Goal: Transaction & Acquisition: Download file/media

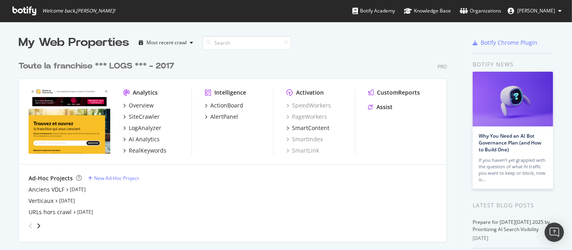
scroll to position [243, 558]
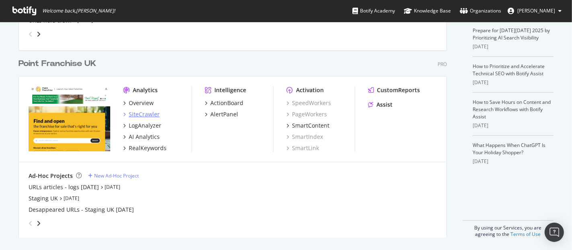
click at [144, 111] on div "SiteCrawler" at bounding box center [144, 114] width 31 height 8
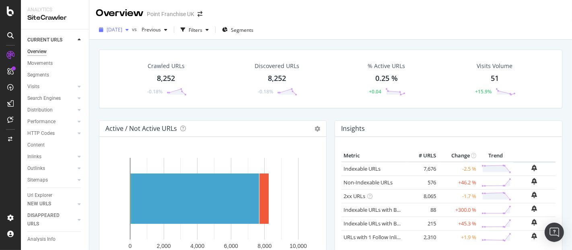
click at [129, 30] on icon "button" at bounding box center [127, 29] width 3 height 5
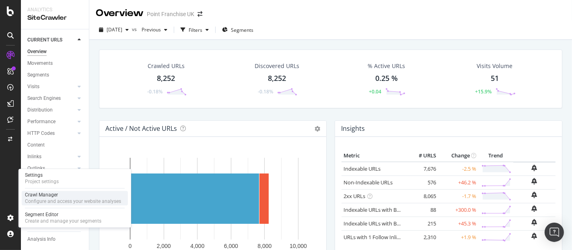
click at [39, 198] on div "Crawl Manager" at bounding box center [73, 195] width 96 height 6
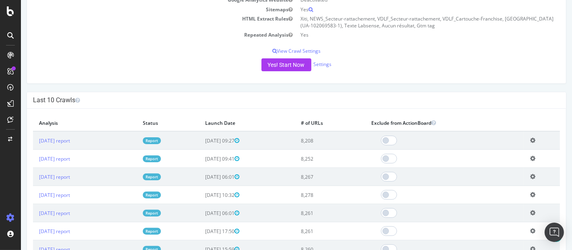
scroll to position [163, 0]
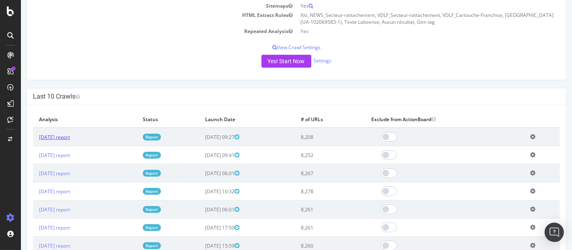
click at [70, 136] on link "2025 Oct. 15th report" at bounding box center [54, 137] width 31 height 7
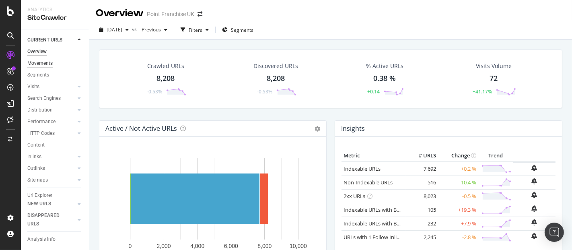
click at [43, 63] on div "Movements" at bounding box center [39, 63] width 25 height 8
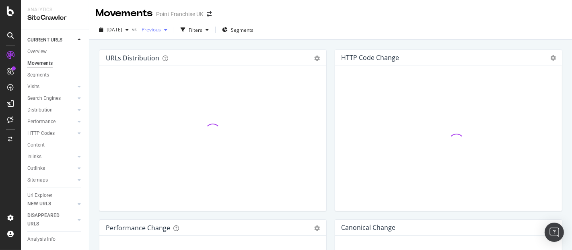
click at [171, 31] on div "button" at bounding box center [166, 29] width 10 height 5
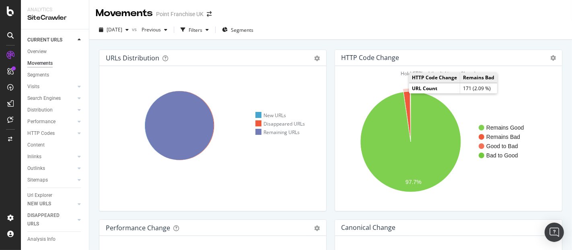
click at [404, 93] on icon "A chart." at bounding box center [407, 116] width 7 height 50
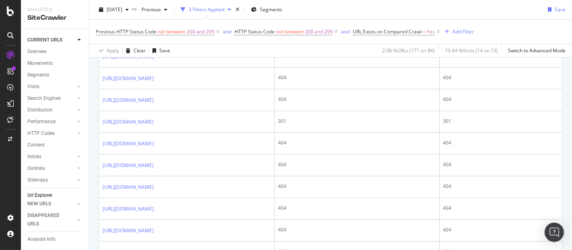
scroll to position [113, 0]
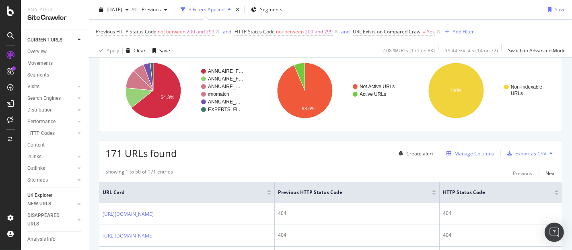
click at [468, 148] on div "Create alert Manage Columns Export as CSV" at bounding box center [476, 153] width 161 height 14
click at [468, 150] on div "Manage Columns" at bounding box center [474, 153] width 39 height 7
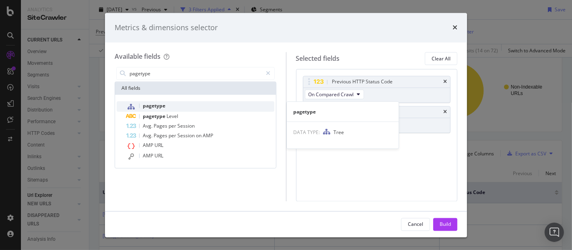
type input "pagetype"
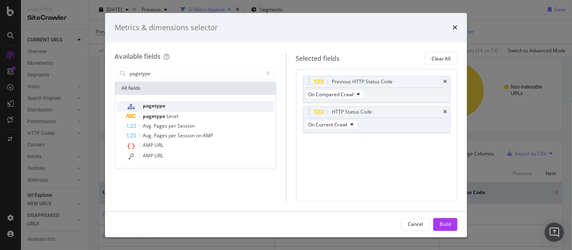
click at [159, 107] on span "pagetype" at bounding box center [154, 106] width 23 height 7
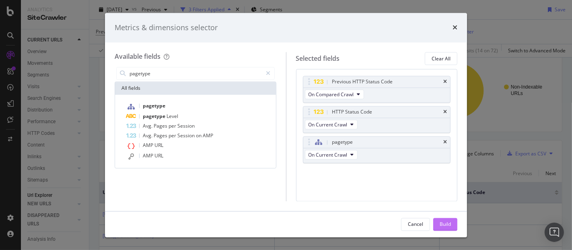
click at [447, 225] on div "Build" at bounding box center [445, 223] width 11 height 7
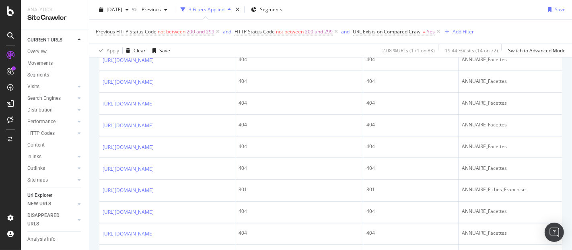
scroll to position [1230, 0]
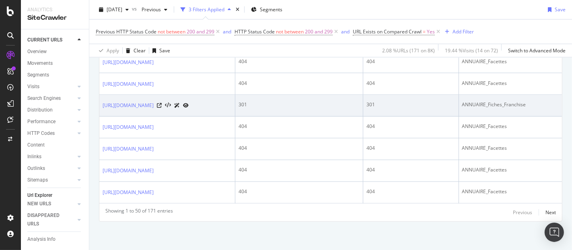
click at [189, 106] on div "[URL][DOMAIN_NAME]" at bounding box center [146, 105] width 86 height 8
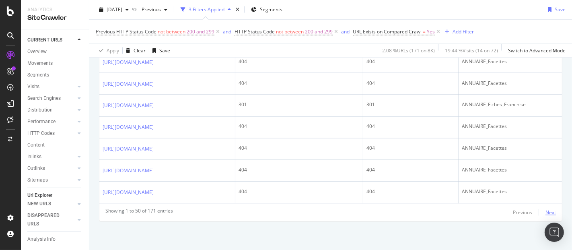
click at [546, 214] on div "Next" at bounding box center [551, 212] width 10 height 7
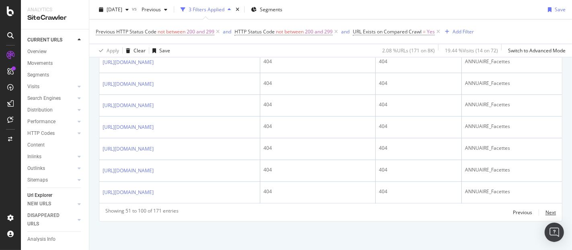
scroll to position [1582, 0]
click at [546, 214] on div "Next" at bounding box center [551, 212] width 10 height 7
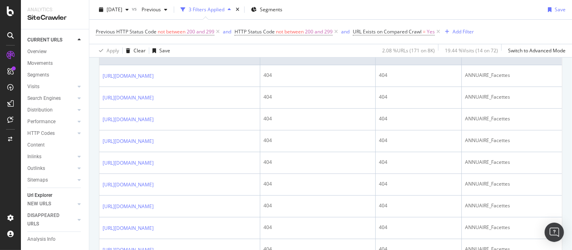
scroll to position [190, 0]
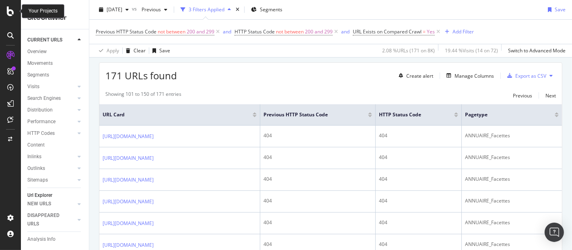
click at [7, 13] on icon at bounding box center [10, 11] width 7 height 10
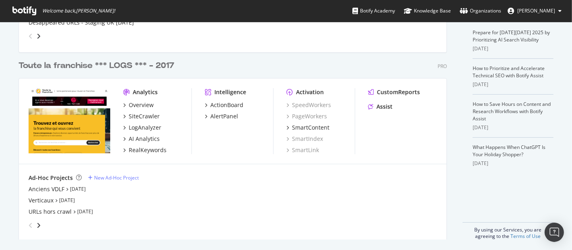
scroll to position [192, 0]
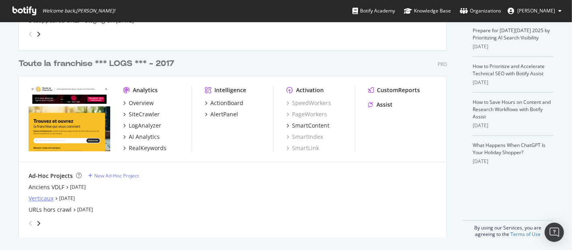
click at [39, 200] on div "Verticaux" at bounding box center [41, 198] width 25 height 8
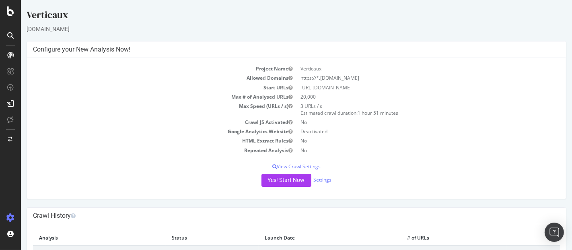
scroll to position [33, 0]
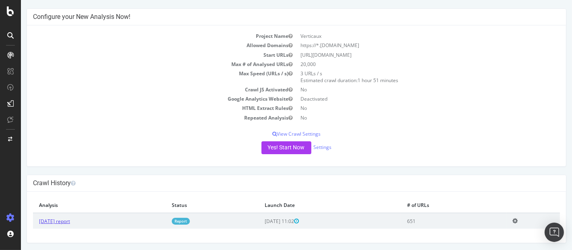
click at [70, 222] on link "[DATE] report" at bounding box center [54, 221] width 31 height 7
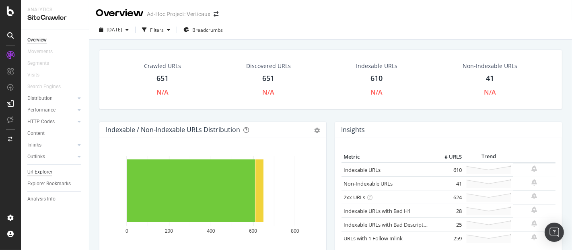
click at [44, 172] on div "Url Explorer" at bounding box center [39, 172] width 25 height 8
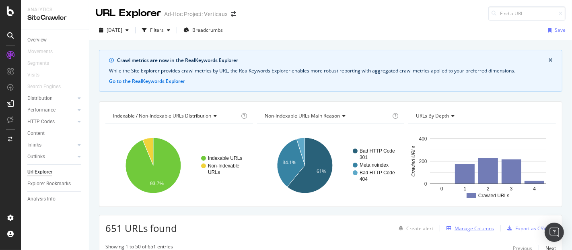
click at [463, 226] on div "Manage Columns" at bounding box center [474, 228] width 39 height 7
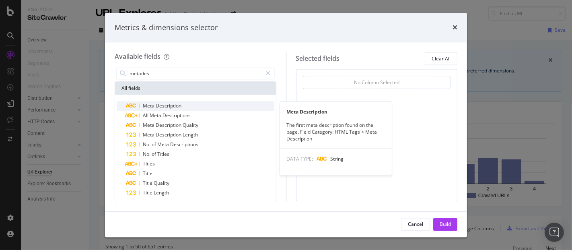
type input "metades"
click at [181, 106] on div "Meta Description" at bounding box center [200, 106] width 148 height 10
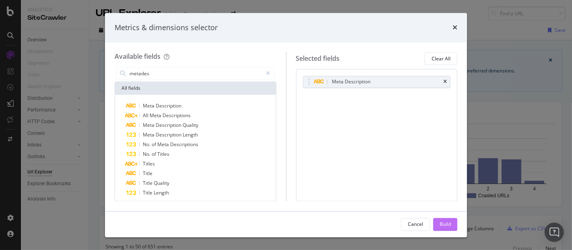
click at [450, 222] on div "Build" at bounding box center [445, 223] width 11 height 7
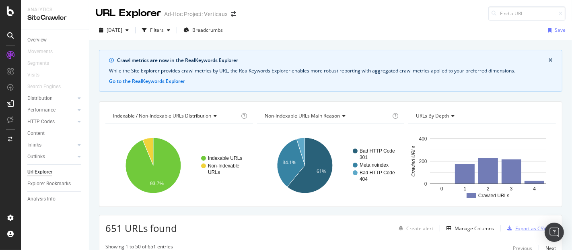
click at [515, 227] on div "Export as CSV" at bounding box center [530, 228] width 31 height 7
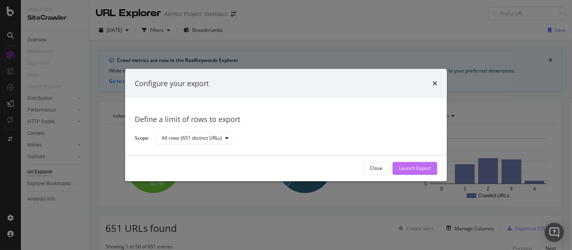
click at [419, 166] on div "Launch Export" at bounding box center [415, 168] width 32 height 7
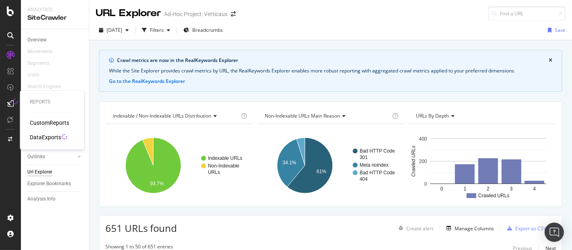
click at [40, 137] on div "DataExports" at bounding box center [45, 137] width 31 height 8
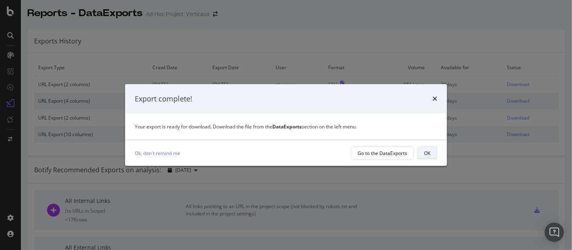
click at [429, 156] on div "OK" at bounding box center [427, 153] width 6 height 7
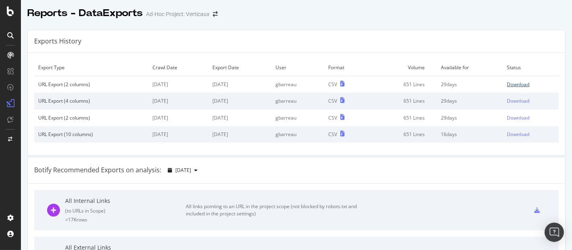
click at [507, 87] on div "Download" at bounding box center [518, 84] width 23 height 7
